Goal: Task Accomplishment & Management: Use online tool/utility

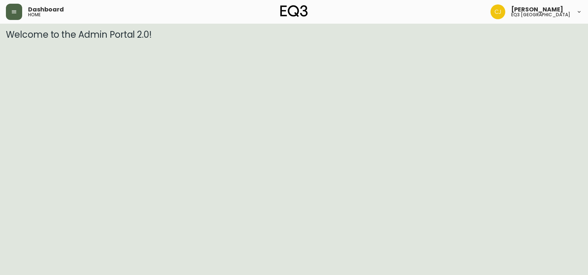
click at [14, 12] on icon "button" at bounding box center [14, 11] width 4 height 3
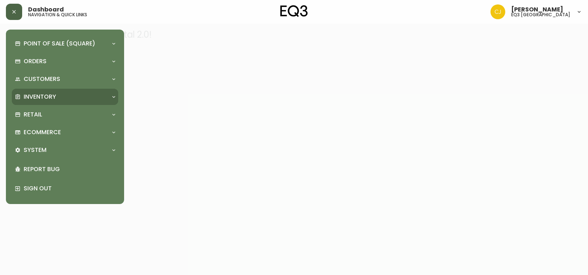
click at [35, 94] on p "Inventory" at bounding box center [40, 97] width 32 height 8
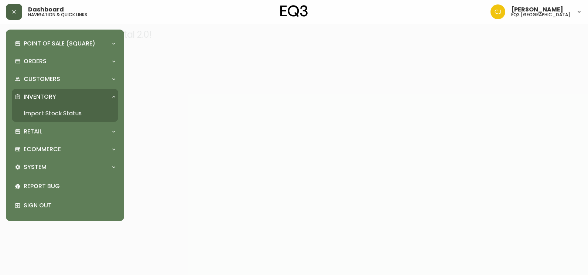
click at [40, 107] on link "Import Stock Status" at bounding box center [65, 113] width 106 height 17
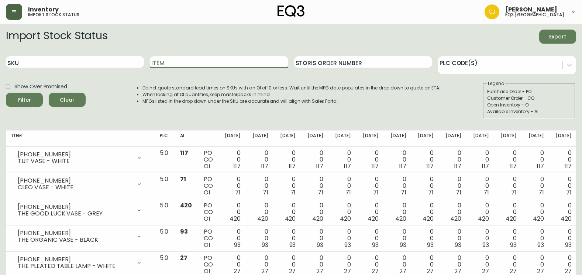
click at [183, 68] on input "Item" at bounding box center [219, 62] width 138 height 12
click at [6, 93] on button "Filter" at bounding box center [24, 100] width 37 height 14
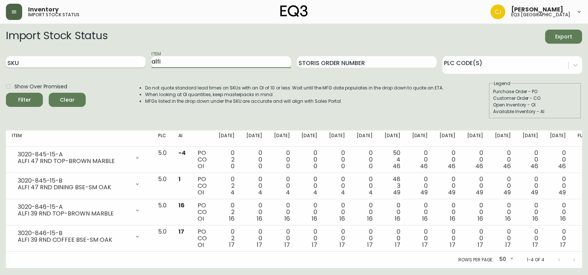
drag, startPoint x: 174, startPoint y: 56, endPoint x: 129, endPoint y: 56, distance: 45.4
click at [129, 56] on div "SKU Item [PERSON_NAME] Order Number PLC Code(s)" at bounding box center [294, 62] width 576 height 24
click at [6, 93] on button "Filter" at bounding box center [24, 100] width 37 height 14
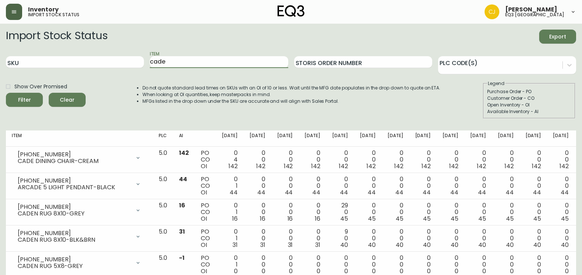
drag, startPoint x: 166, startPoint y: 58, endPoint x: 147, endPoint y: 63, distance: 19.9
click at [147, 63] on div "SKU Item cade Storis Order Number PLC Code(s)" at bounding box center [291, 62] width 570 height 24
type input "alfi"
click at [6, 93] on button "Filter" at bounding box center [24, 100] width 37 height 14
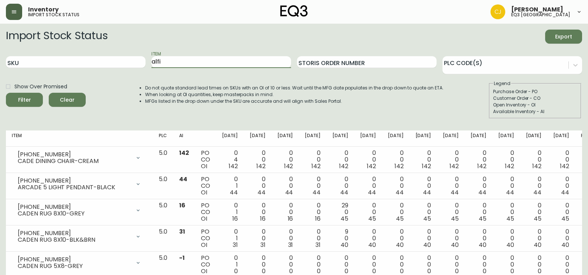
click at [6, 93] on button "Filter" at bounding box center [24, 100] width 37 height 14
